Goal: Complete application form: Complete application form

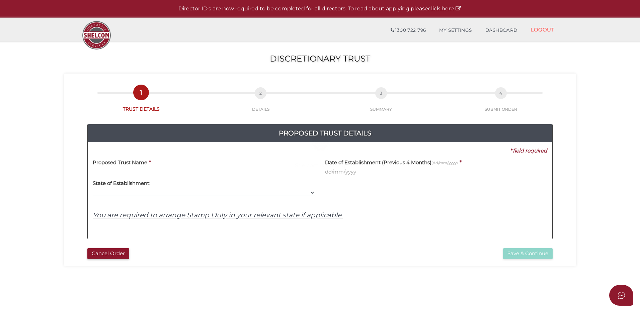
select select
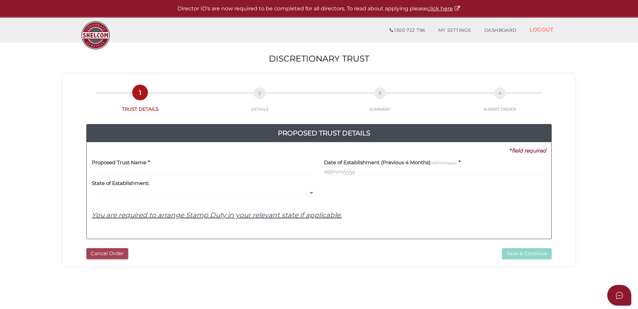
click at [101, 249] on button "Cancel Order" at bounding box center [107, 253] width 42 height 11
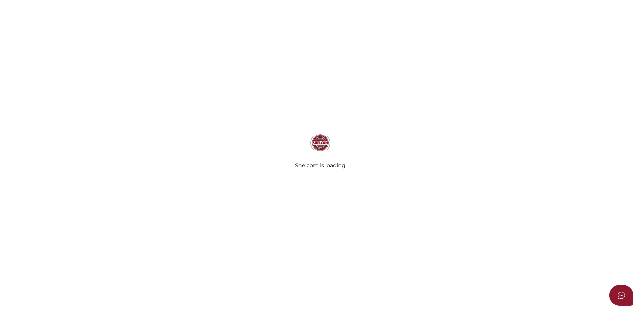
select select
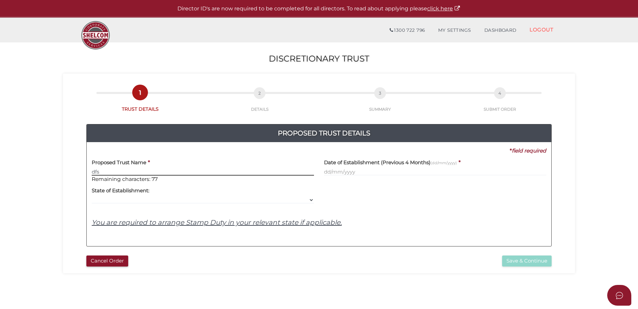
type input "dfs"
click at [344, 172] on input "text" at bounding box center [435, 171] width 222 height 7
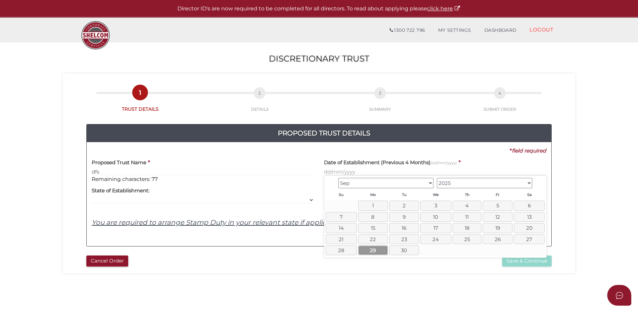
click at [366, 246] on link "29" at bounding box center [373, 251] width 30 height 10
type input "29/09/2025"
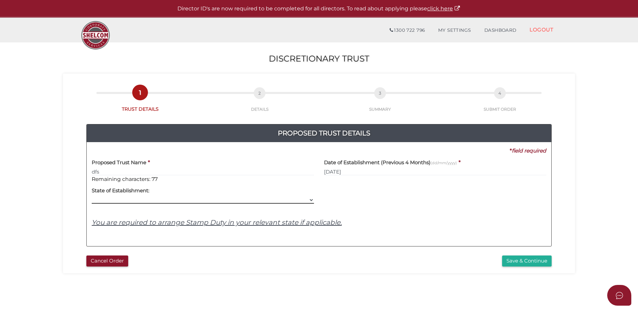
click at [300, 202] on select "VIC ACT NSW NT QLD TAS WA SA" at bounding box center [203, 199] width 222 height 7
select select "VIC"
click at [92, 196] on select "VIC ACT NSW NT QLD TAS WA SA" at bounding box center [203, 199] width 222 height 7
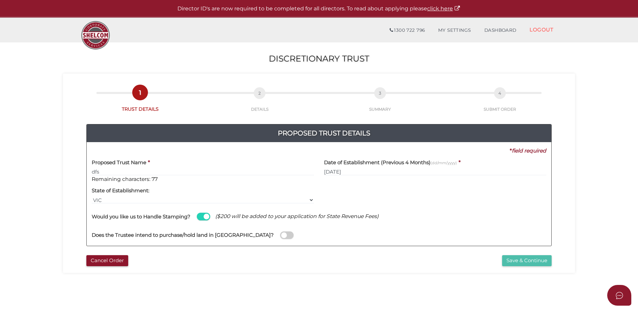
click at [517, 261] on button "Save & Continue" at bounding box center [527, 260] width 50 height 11
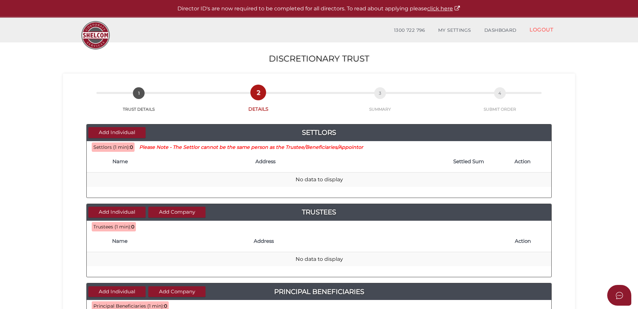
click at [135, 126] on div "Add Individual Settlors" at bounding box center [319, 132] width 465 height 17
click at [118, 133] on button "Add Individual" at bounding box center [116, 132] width 57 height 11
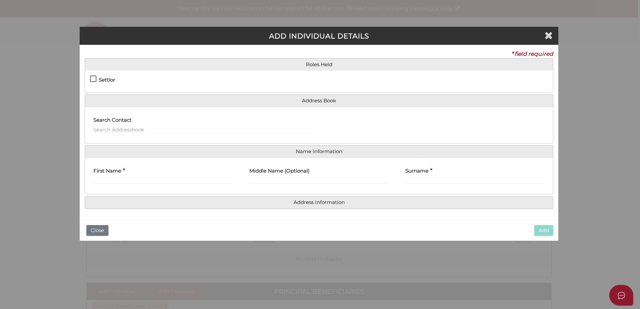
click at [93, 77] on label "Settlor" at bounding box center [102, 81] width 25 height 8
checkbox input "true"
type input "10"
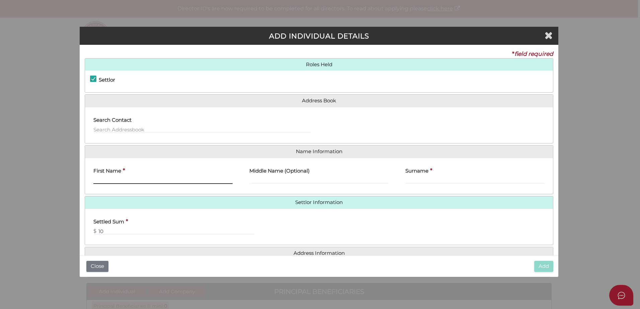
click at [117, 180] on input "First Name" at bounding box center [162, 180] width 139 height 7
type input "C"
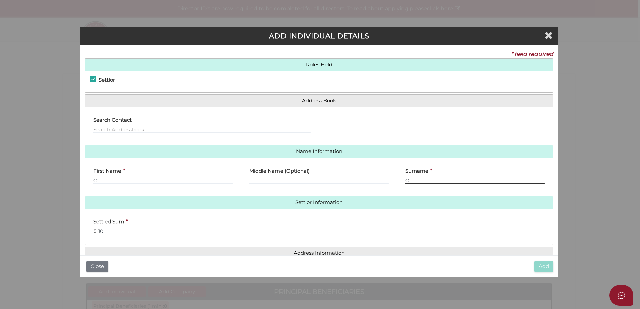
type input "O"
click at [313, 250] on h4 "Address Information" at bounding box center [319, 253] width 468 height 12
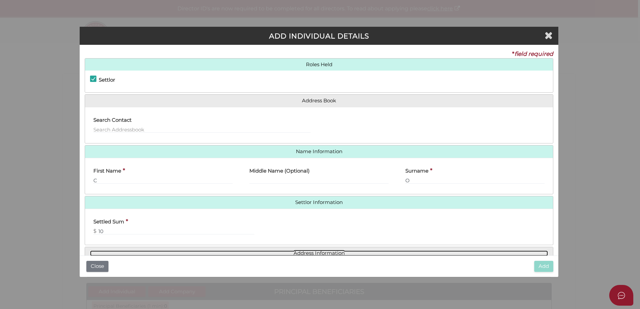
click at [305, 252] on link "Address Information" at bounding box center [319, 254] width 458 height 6
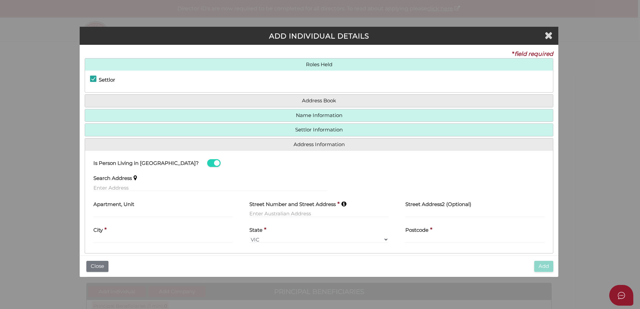
click at [255, 182] on div "Search Address" at bounding box center [210, 181] width 234 height 21
click at [216, 186] on input "text" at bounding box center [210, 187] width 234 height 7
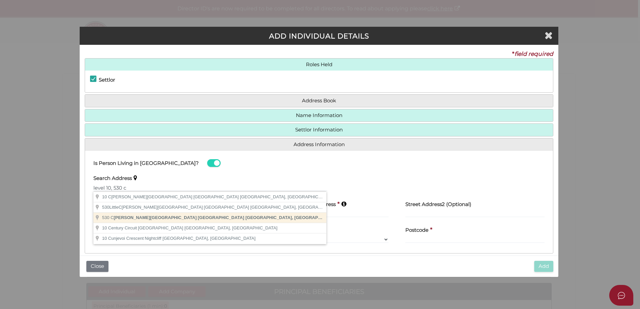
type input "530 Collins Street, Melbourne VIC, Australia"
type input "530 Collins Street"
type input "Melbourne"
select select "VIC"
type input "3000"
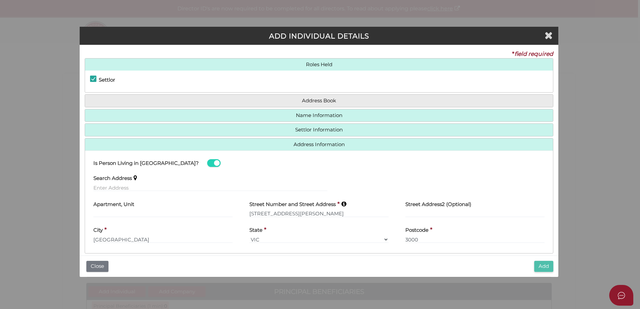
click at [535, 271] on button "Add" at bounding box center [543, 266] width 19 height 11
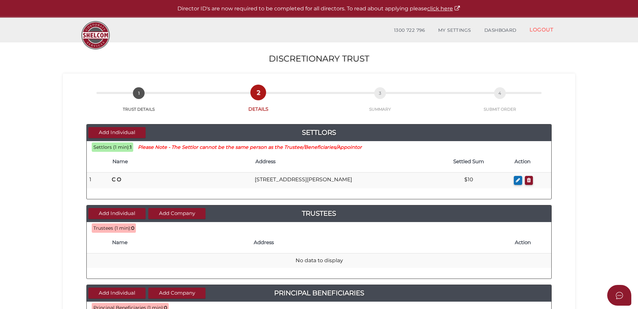
drag, startPoint x: 638, startPoint y: 147, endPoint x: 640, endPoint y: 207, distance: 60.3
click at [638, 207] on html "Shelcom is loading Processing Payment...Please Wait... Director ID's are now re…" at bounding box center [319, 154] width 638 height 309
